Goal: Submit feedback/report problem

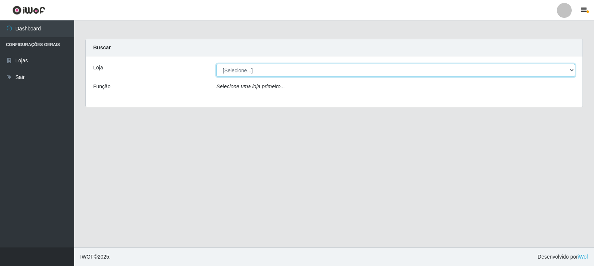
drag, startPoint x: 249, startPoint y: 68, endPoint x: 253, endPoint y: 74, distance: 6.9
click at [249, 68] on select "[Selecione...] Rede Compras Supermercados - LOJA 3" at bounding box center [395, 70] width 358 height 13
select select "162"
click at [216, 64] on select "[Selecione...] Rede Compras Supermercados - LOJA 3" at bounding box center [395, 70] width 358 height 13
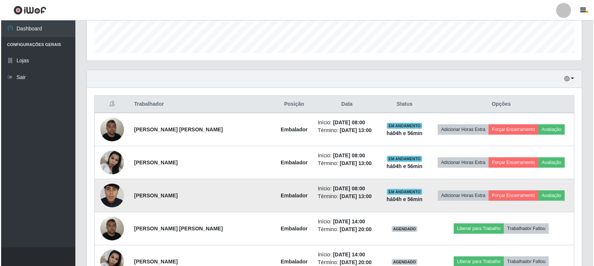
scroll to position [293, 0]
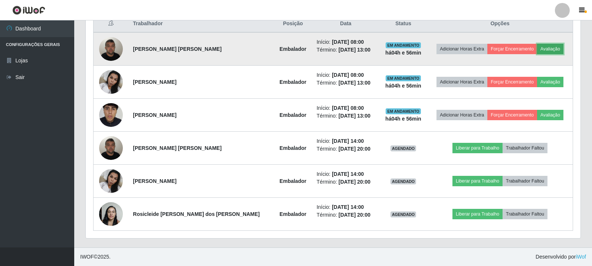
click at [537, 45] on button "Avaliação" at bounding box center [550, 49] width 26 height 10
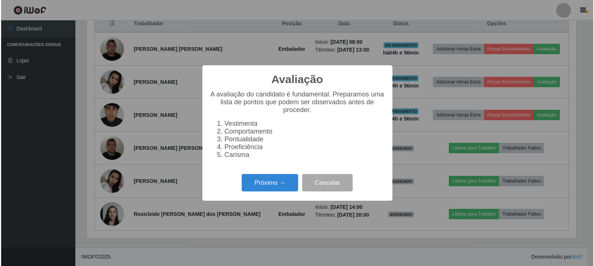
scroll to position [154, 491]
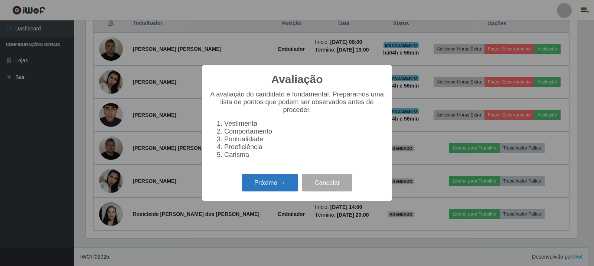
click at [257, 185] on button "Próximo →" at bounding box center [270, 182] width 56 height 17
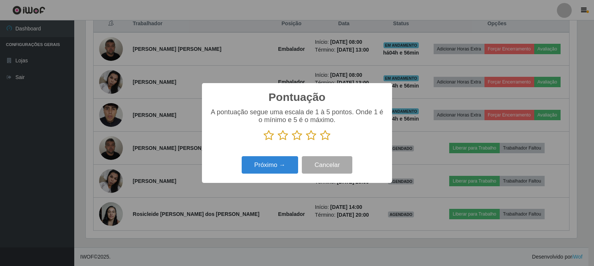
scroll to position [370910, 370574]
click at [322, 139] on icon at bounding box center [325, 135] width 10 height 11
click at [320, 141] on input "radio" at bounding box center [320, 141] width 0 height 0
click at [273, 163] on button "Próximo →" at bounding box center [270, 164] width 56 height 17
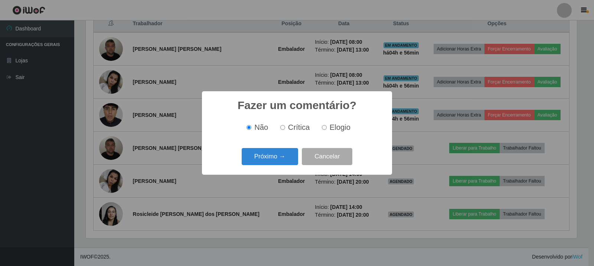
click at [336, 130] on span "Elogio" at bounding box center [340, 127] width 21 height 8
click at [327, 130] on input "Elogio" at bounding box center [324, 127] width 5 height 5
radio input "true"
click at [275, 159] on button "Próximo →" at bounding box center [270, 156] width 56 height 17
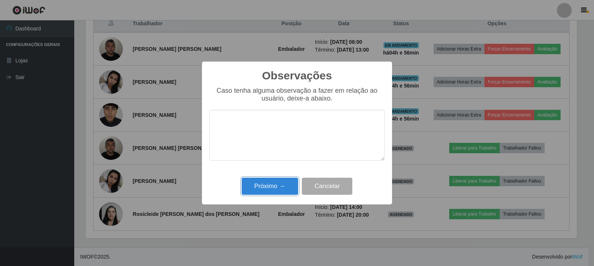
click at [255, 190] on button "Próximo →" at bounding box center [270, 186] width 56 height 17
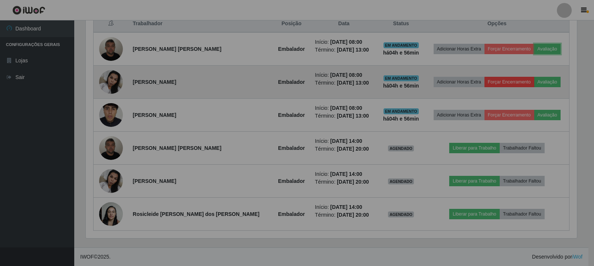
scroll to position [154, 495]
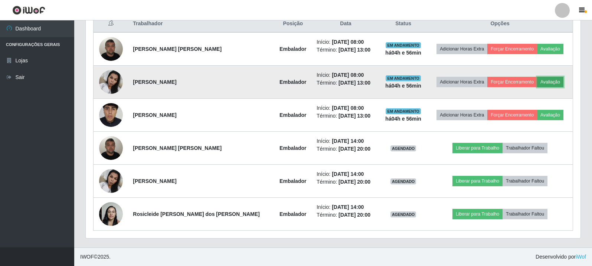
click at [540, 82] on button "Avaliação" at bounding box center [550, 82] width 26 height 10
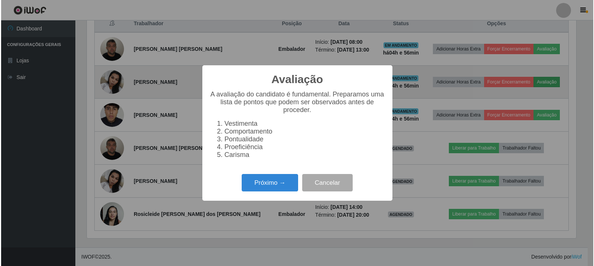
scroll to position [154, 491]
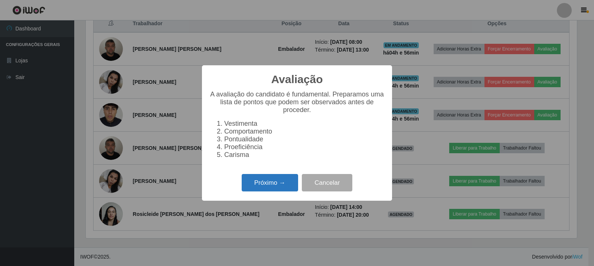
click at [267, 190] on button "Próximo →" at bounding box center [270, 182] width 56 height 17
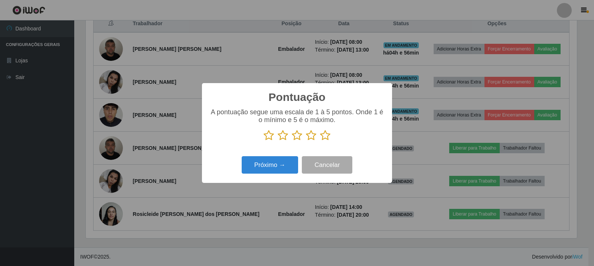
click at [327, 139] on icon at bounding box center [325, 135] width 10 height 11
click at [320, 141] on input "radio" at bounding box center [320, 141] width 0 height 0
click at [288, 167] on button "Próximo →" at bounding box center [270, 164] width 56 height 17
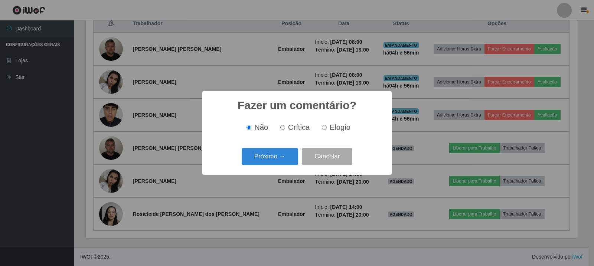
click at [332, 130] on span "Elogio" at bounding box center [340, 127] width 21 height 8
click at [327, 130] on input "Elogio" at bounding box center [324, 127] width 5 height 5
radio input "true"
click at [283, 159] on button "Próximo →" at bounding box center [270, 156] width 56 height 17
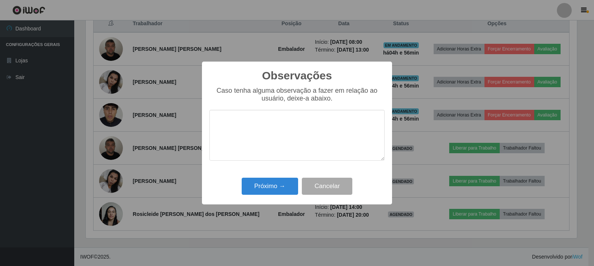
click at [274, 197] on div "Próximo → Cancelar" at bounding box center [296, 186] width 175 height 21
click at [269, 189] on button "Próximo →" at bounding box center [270, 186] width 56 height 17
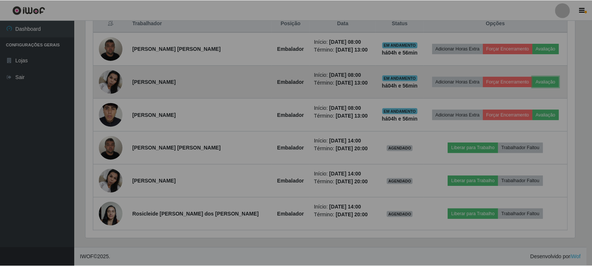
scroll to position [154, 495]
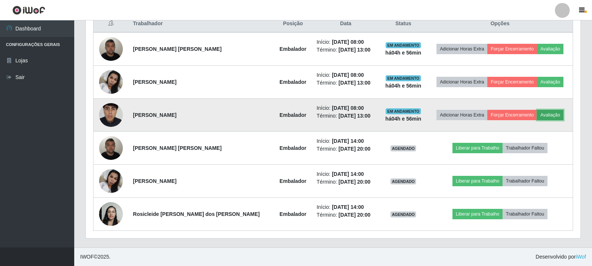
click at [546, 116] on button "Avaliação" at bounding box center [550, 115] width 26 height 10
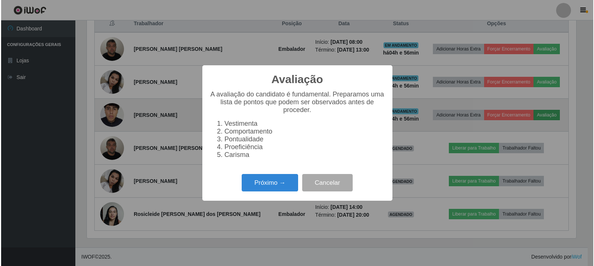
scroll to position [154, 491]
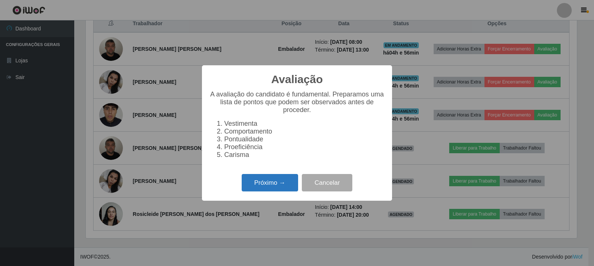
click at [263, 189] on button "Próximo →" at bounding box center [270, 182] width 56 height 17
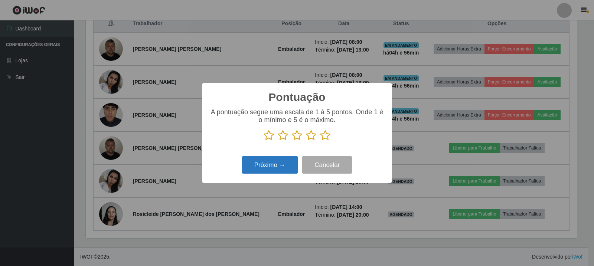
scroll to position [370910, 370574]
click at [323, 136] on icon at bounding box center [325, 135] width 10 height 11
click at [320, 141] on input "radio" at bounding box center [320, 141] width 0 height 0
click at [275, 169] on button "Próximo →" at bounding box center [270, 164] width 56 height 17
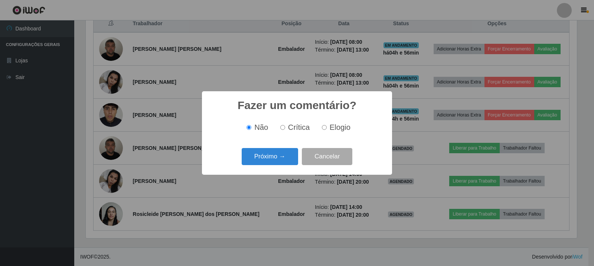
click at [324, 131] on label "Elogio" at bounding box center [335, 127] width 32 height 9
click at [324, 130] on input "Elogio" at bounding box center [324, 127] width 5 height 5
radio input "true"
click at [291, 157] on button "Próximo →" at bounding box center [270, 156] width 56 height 17
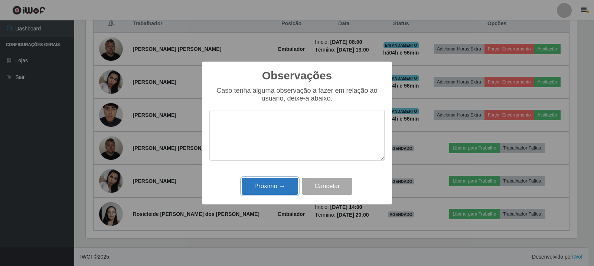
click at [265, 187] on button "Próximo →" at bounding box center [270, 186] width 56 height 17
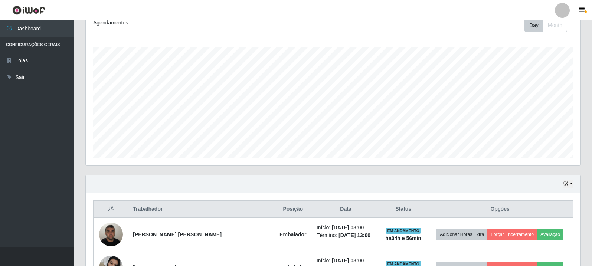
scroll to position [0, 0]
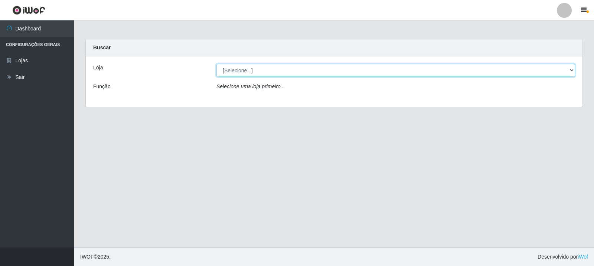
click at [290, 68] on select "[Selecione...] Rede Compras Supermercados - LOJA 3" at bounding box center [395, 70] width 358 height 13
select select "162"
click at [216, 64] on select "[Selecione...] Rede Compras Supermercados - LOJA 3" at bounding box center [395, 70] width 358 height 13
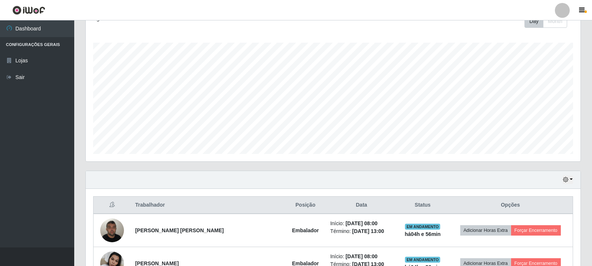
scroll to position [293, 0]
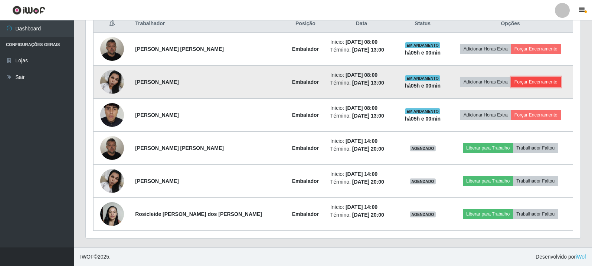
click at [518, 80] on button "Forçar Encerramento" at bounding box center [536, 82] width 50 height 10
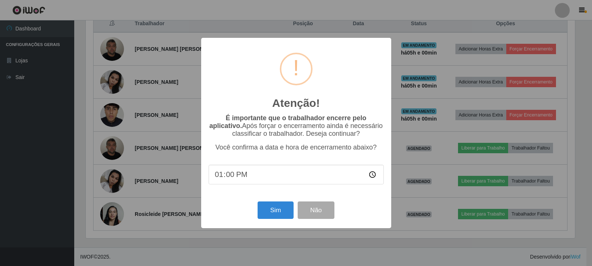
scroll to position [154, 491]
click at [276, 215] on button "Sim" at bounding box center [276, 209] width 36 height 17
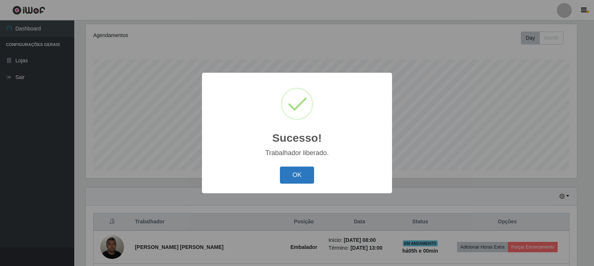
click at [306, 178] on button "OK" at bounding box center [297, 175] width 35 height 17
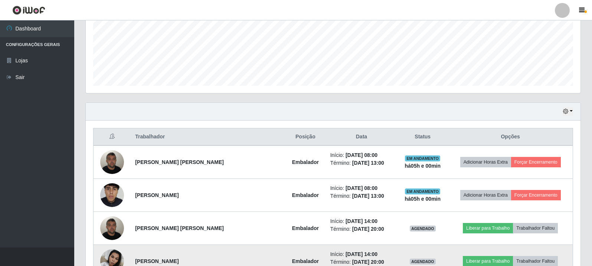
scroll to position [260, 0]
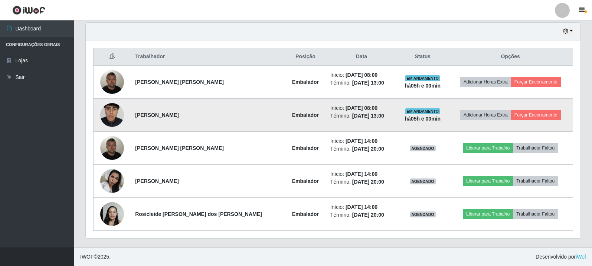
click at [528, 109] on td "Adicionar Horas Extra Forçar Encerramento" at bounding box center [510, 115] width 125 height 33
click at [531, 114] on button "Forçar Encerramento" at bounding box center [536, 115] width 50 height 10
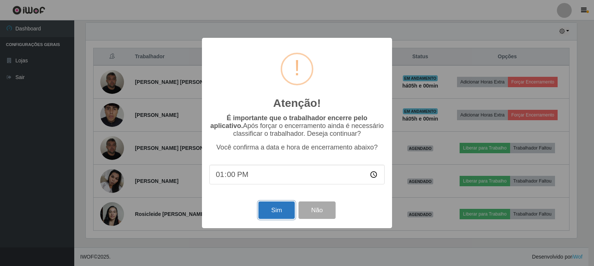
click at [275, 210] on button "Sim" at bounding box center [276, 209] width 36 height 17
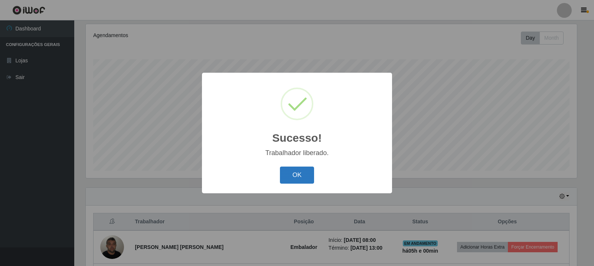
click at [291, 182] on button "OK" at bounding box center [297, 175] width 35 height 17
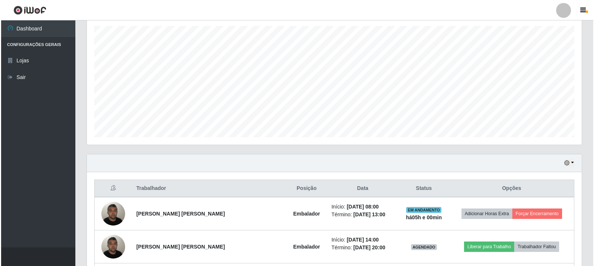
scroll to position [169, 0]
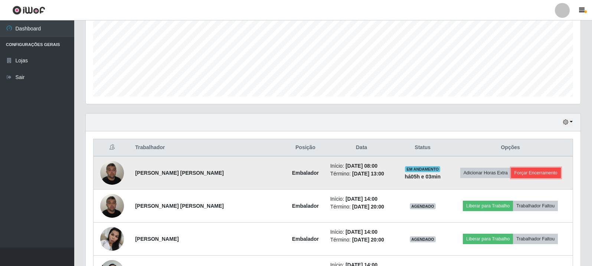
click at [526, 171] on button "Forçar Encerramento" at bounding box center [536, 173] width 50 height 10
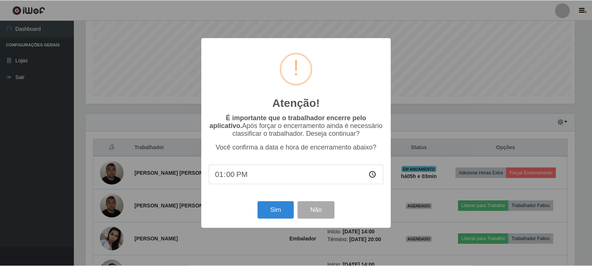
scroll to position [154, 491]
click at [282, 211] on button "Sim" at bounding box center [276, 209] width 36 height 17
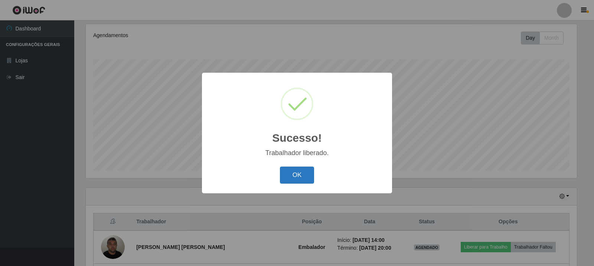
click at [301, 170] on button "OK" at bounding box center [297, 175] width 35 height 17
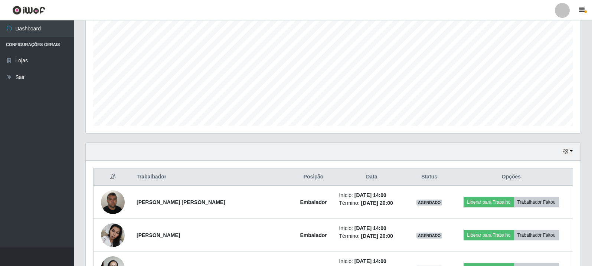
scroll to position [194, 0]
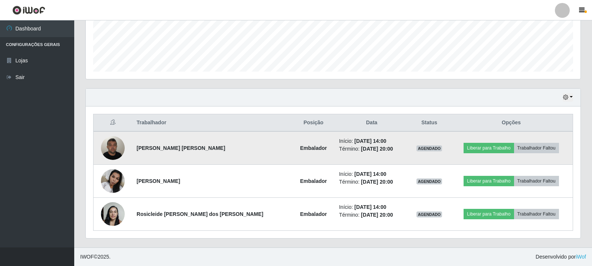
click at [125, 142] on img at bounding box center [113, 148] width 24 height 32
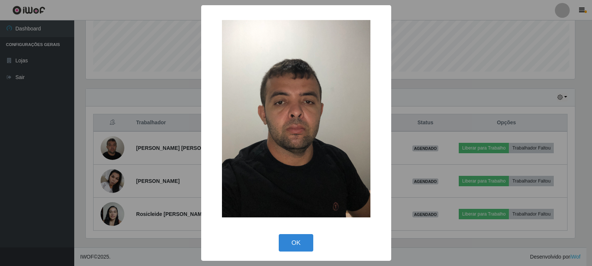
scroll to position [154, 491]
click at [147, 121] on div "× OK Cancel" at bounding box center [297, 133] width 594 height 266
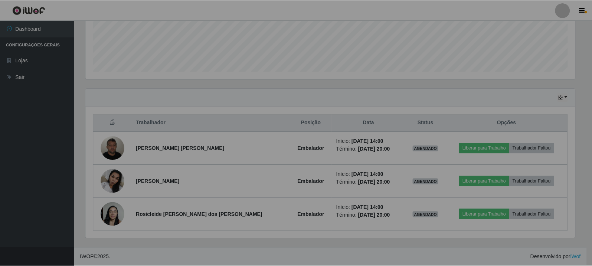
scroll to position [154, 495]
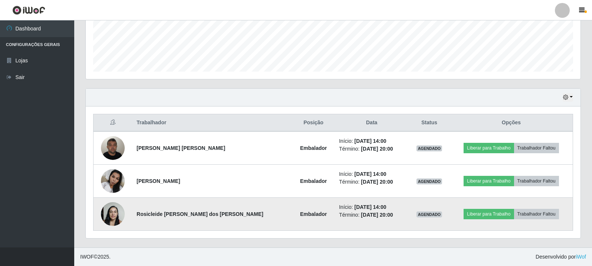
click at [124, 212] on img at bounding box center [113, 214] width 24 height 32
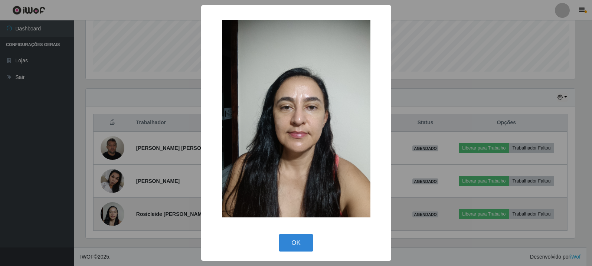
scroll to position [154, 491]
click at [124, 212] on div "× OK Cancel" at bounding box center [297, 133] width 594 height 266
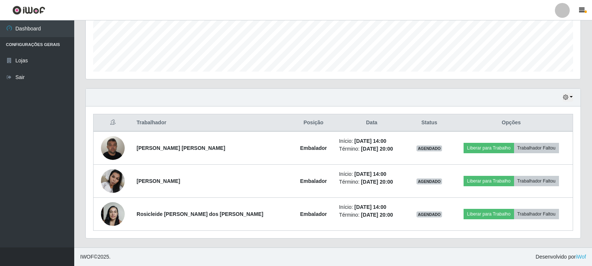
scroll to position [154, 495]
